Goal: Book appointment/travel/reservation

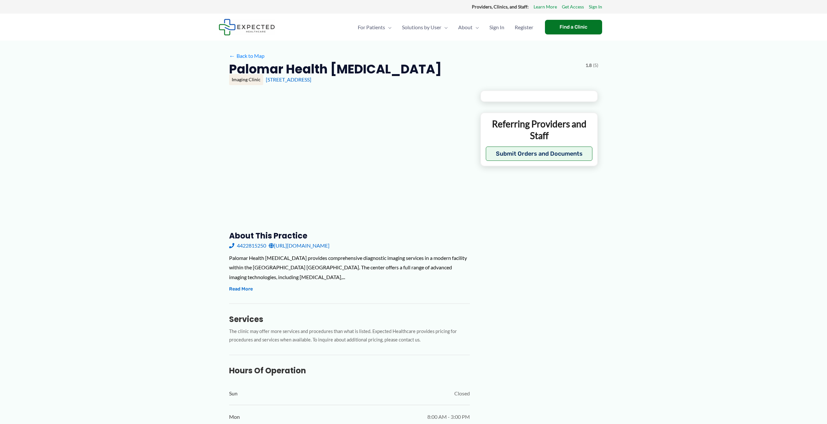
type input "**********"
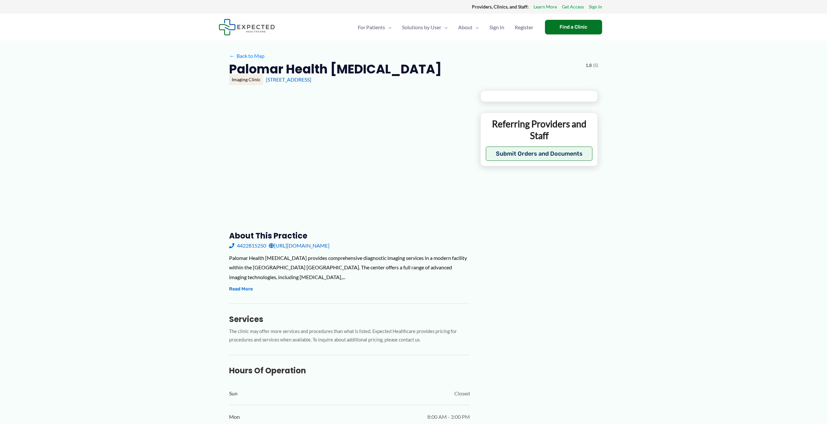
type input "**********"
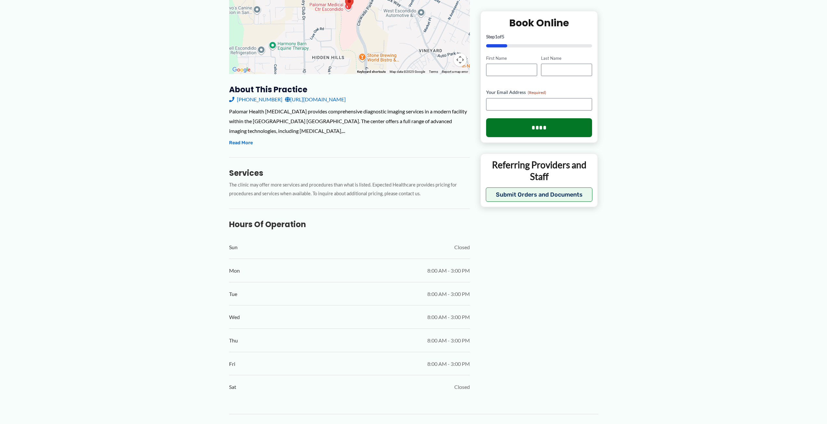
scroll to position [162, 0]
